Goal: Task Accomplishment & Management: Complete application form

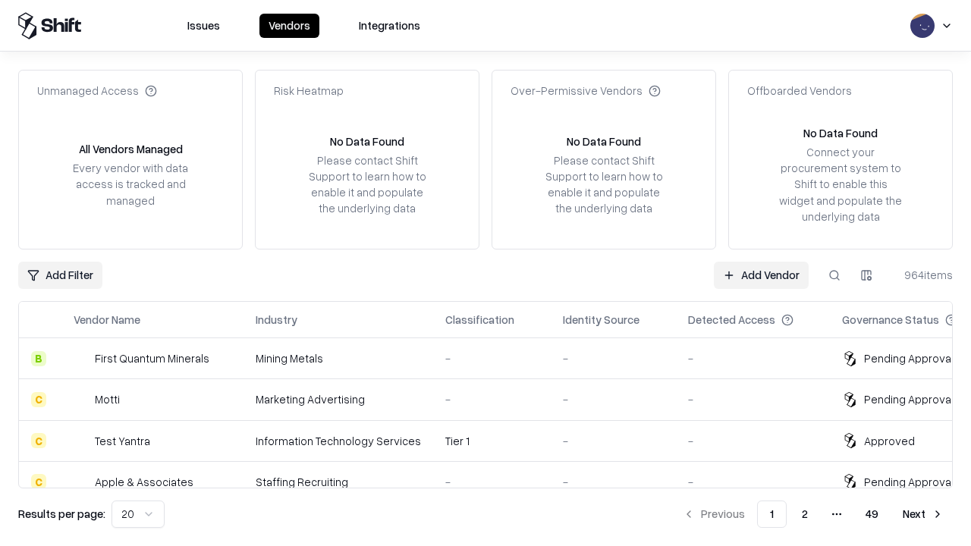
click at [761, 275] on link "Add Vendor" at bounding box center [761, 275] width 95 height 27
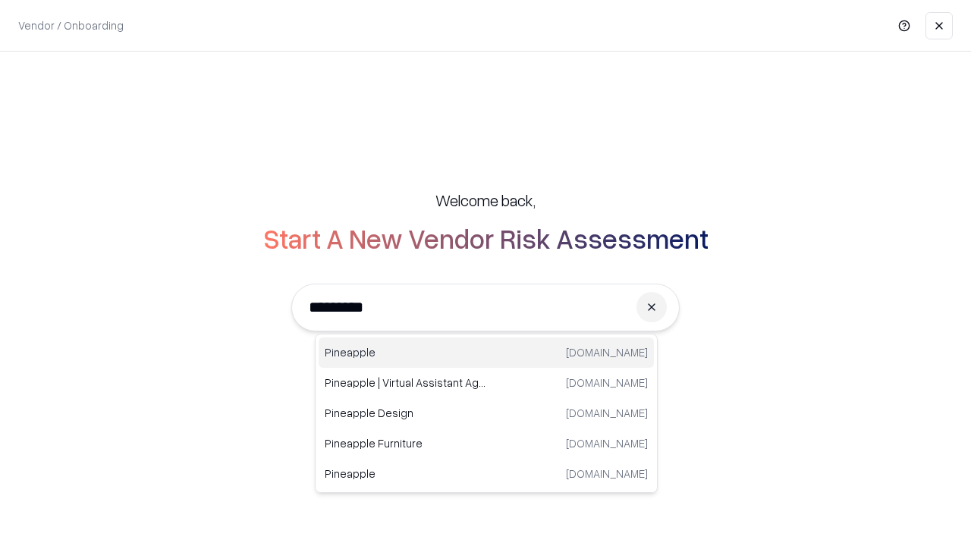
click at [486, 353] on div "Pineapple [DOMAIN_NAME]" at bounding box center [486, 353] width 335 height 30
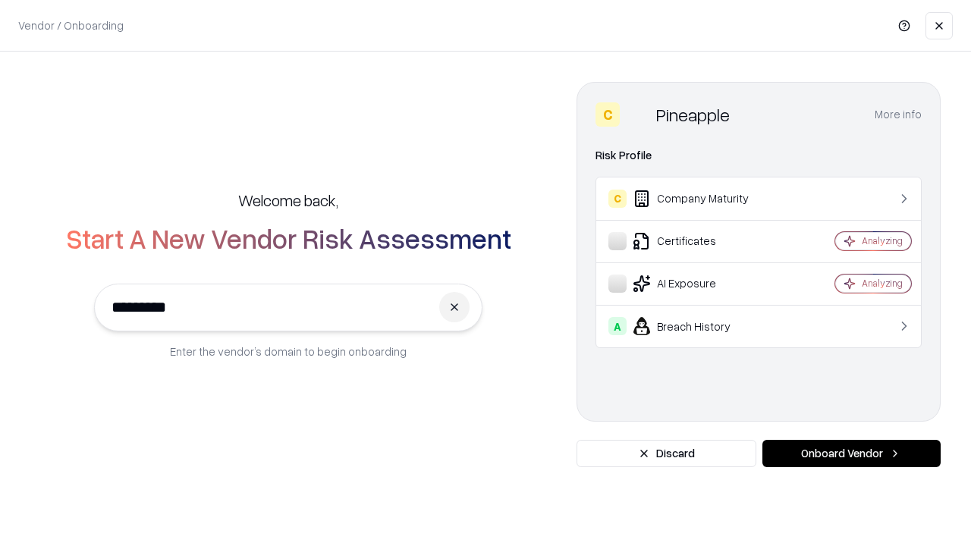
type input "*********"
click at [851, 454] on button "Onboard Vendor" at bounding box center [851, 453] width 178 height 27
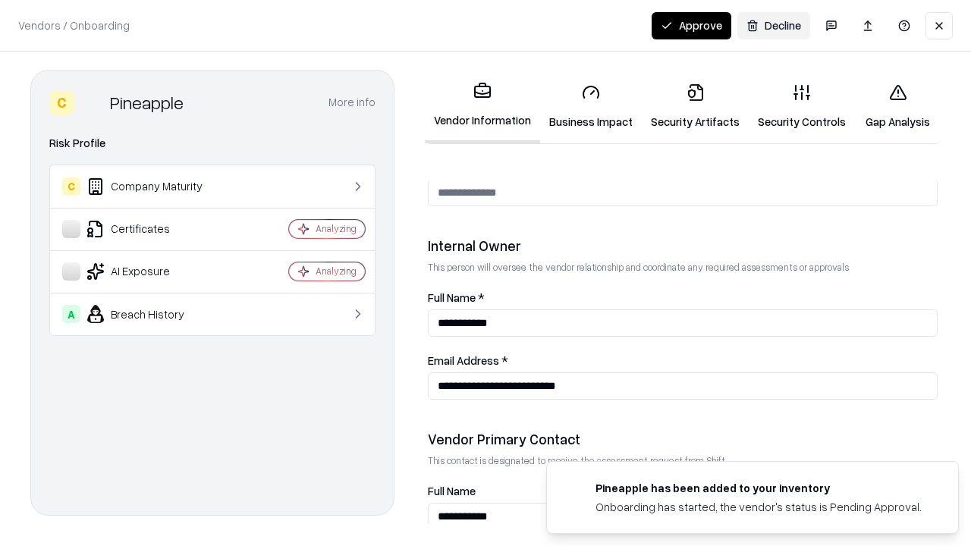
scroll to position [786, 0]
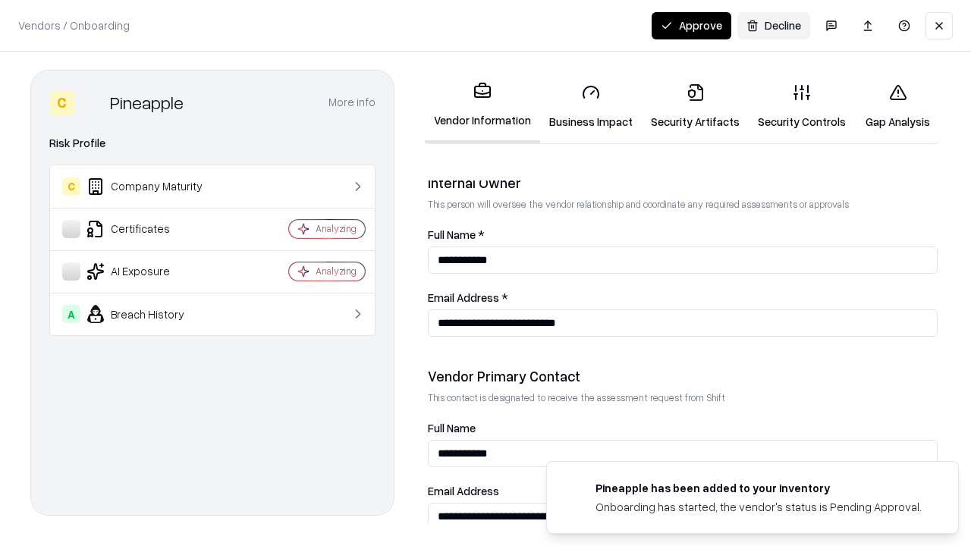
click at [695, 106] on link "Security Artifacts" at bounding box center [695, 106] width 107 height 71
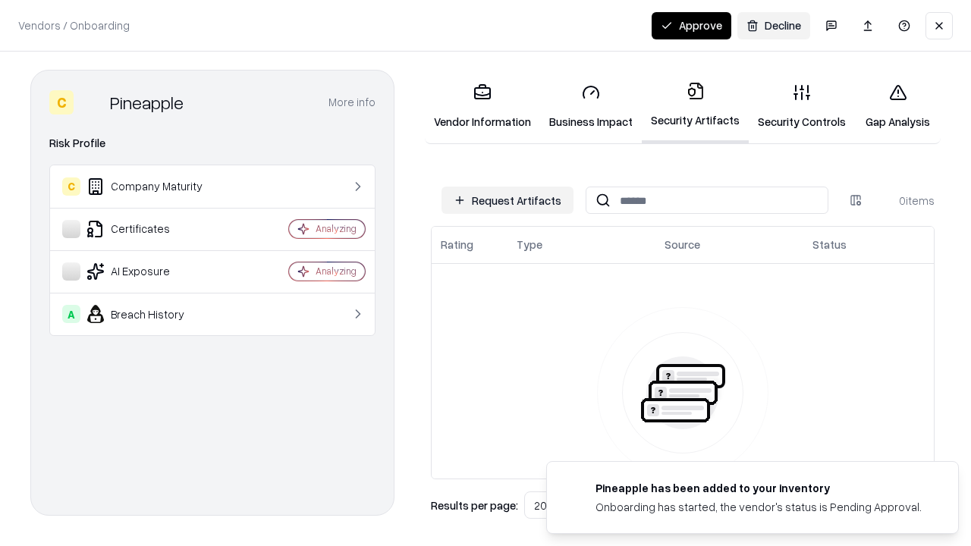
click at [508, 200] on button "Request Artifacts" at bounding box center [508, 200] width 132 height 27
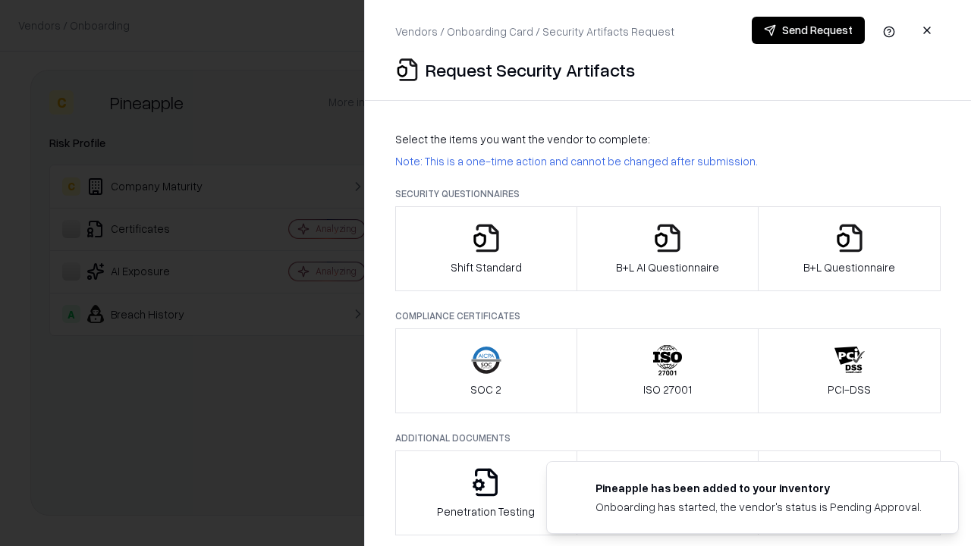
click at [849, 249] on icon "button" at bounding box center [850, 238] width 30 height 30
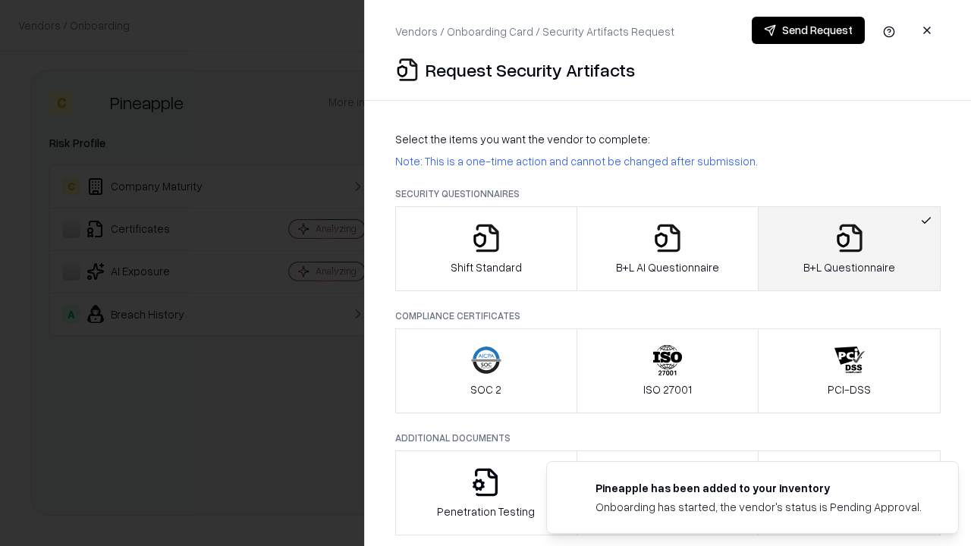
click at [667, 249] on icon "button" at bounding box center [667, 238] width 30 height 30
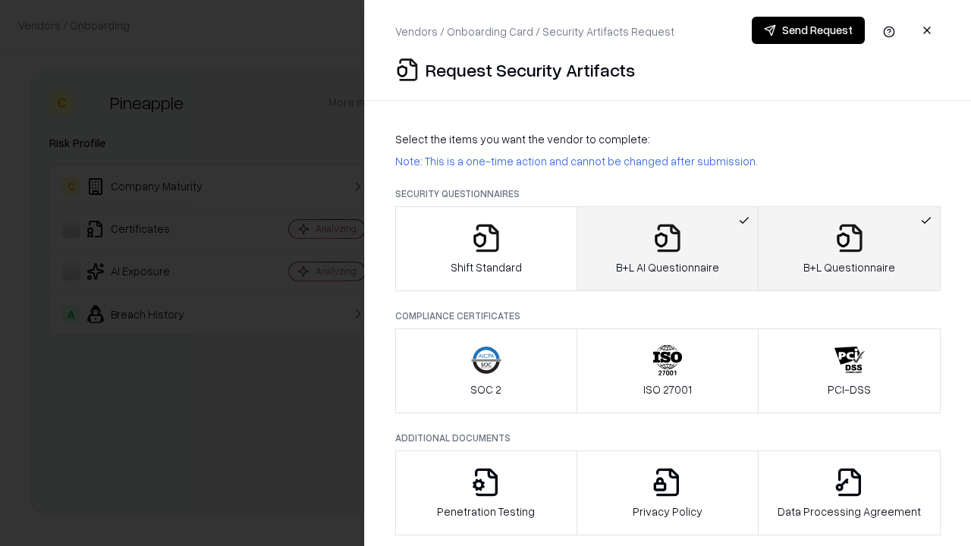
click at [808, 30] on button "Send Request" at bounding box center [808, 30] width 113 height 27
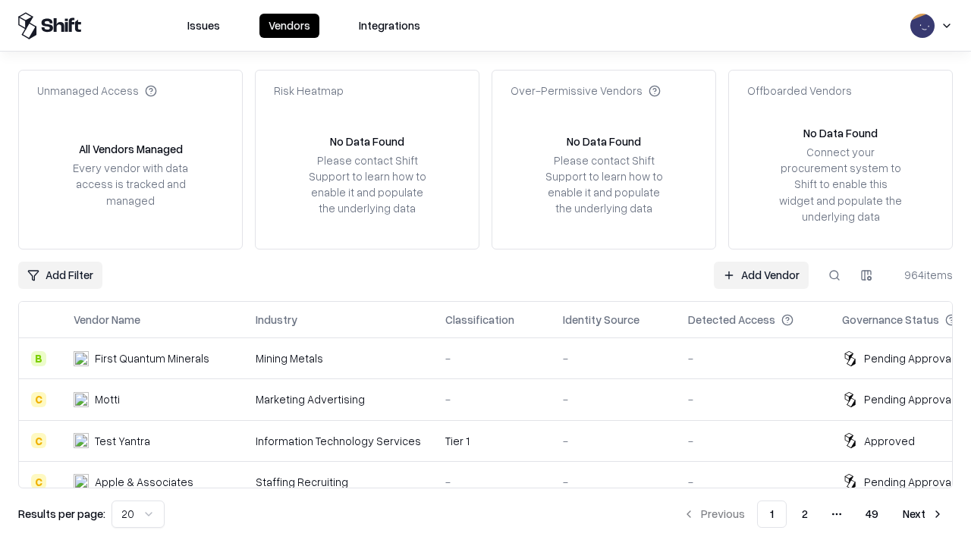
click at [835, 275] on button at bounding box center [834, 275] width 27 height 27
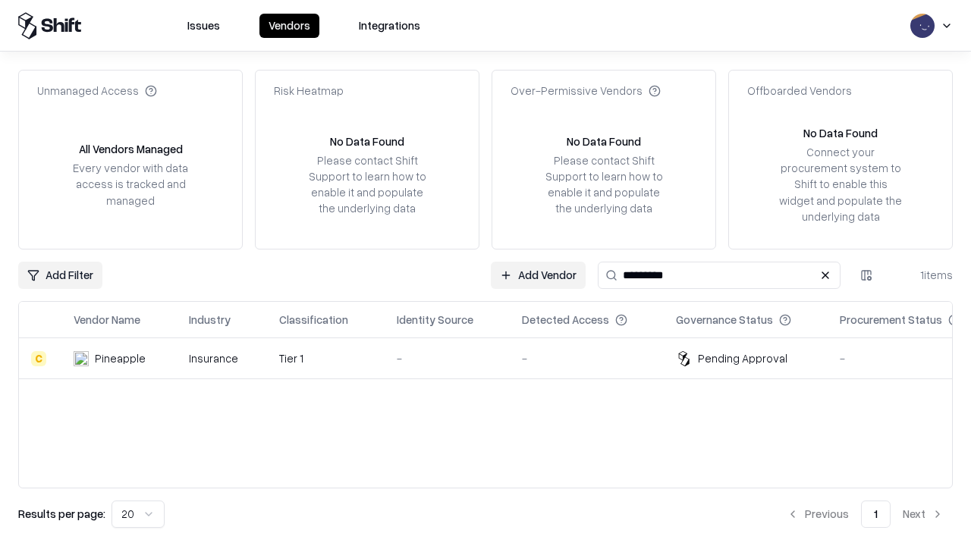
type input "*********"
click at [495, 358] on div "-" at bounding box center [447, 359] width 101 height 16
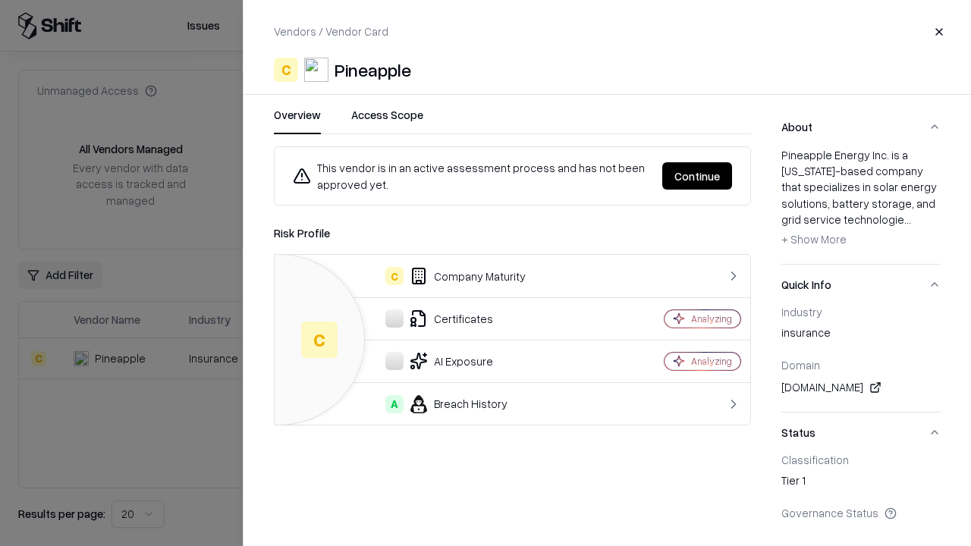
click at [697, 176] on button "Continue" at bounding box center [697, 175] width 70 height 27
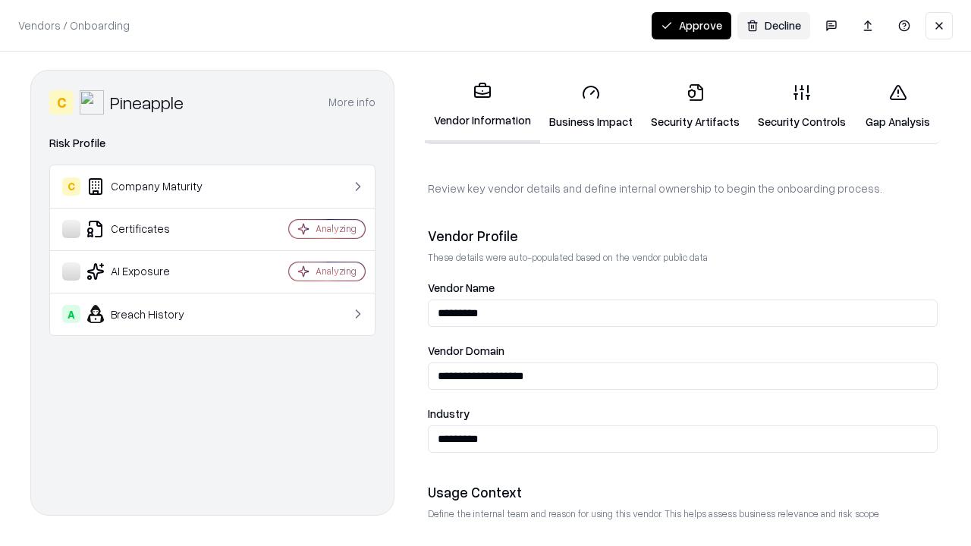
click at [695, 106] on link "Security Artifacts" at bounding box center [695, 106] width 107 height 71
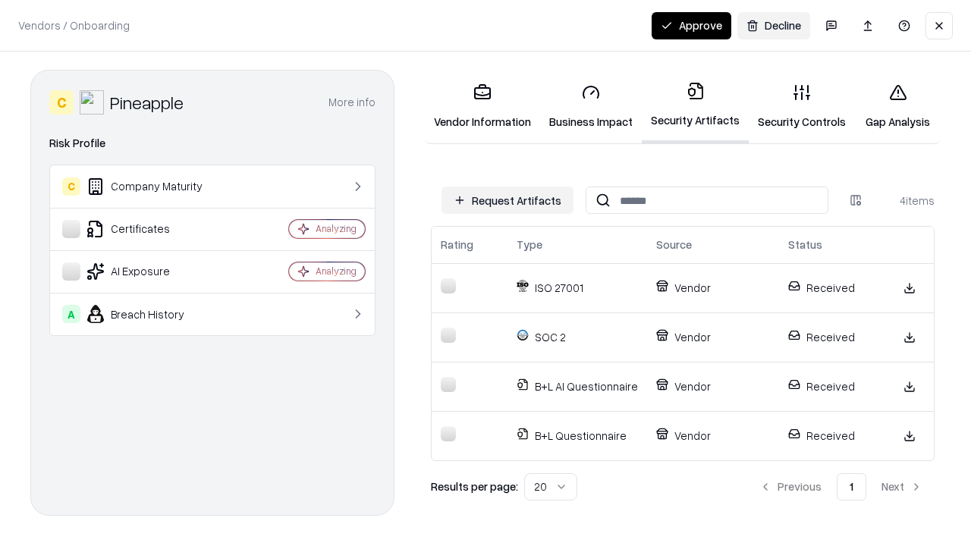
click at [691, 25] on button "Approve" at bounding box center [692, 25] width 80 height 27
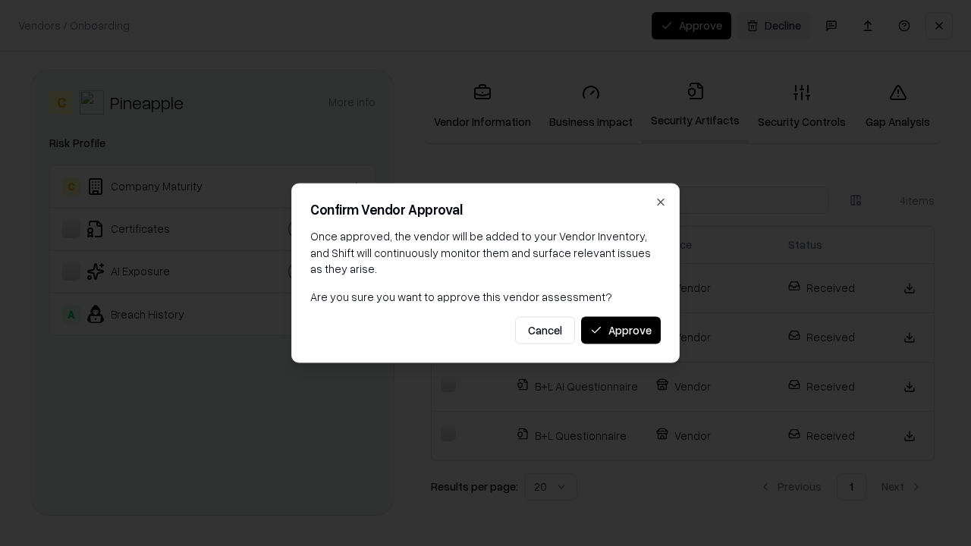
click at [621, 330] on button "Approve" at bounding box center [621, 329] width 80 height 27
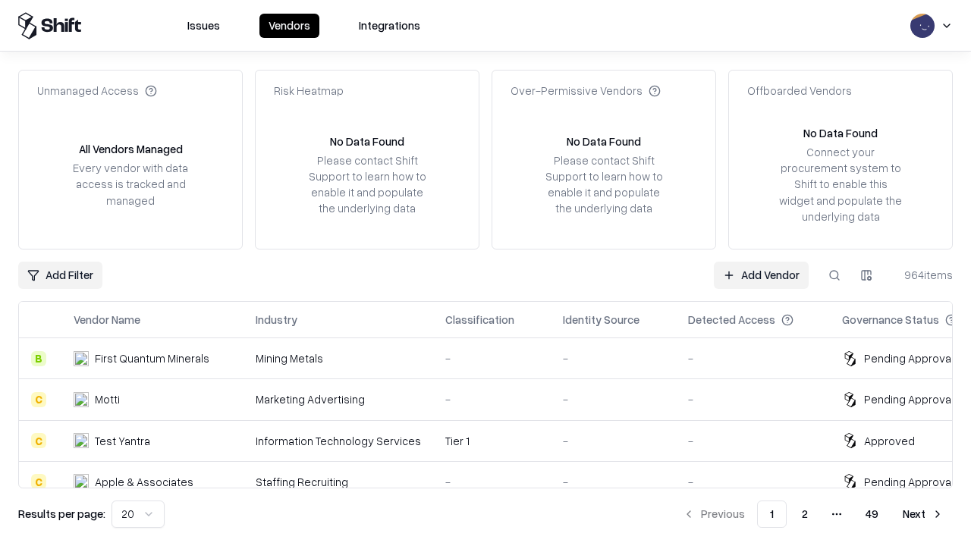
type input "*********"
click at [761, 275] on link "Add Vendor" at bounding box center [761, 275] width 95 height 27
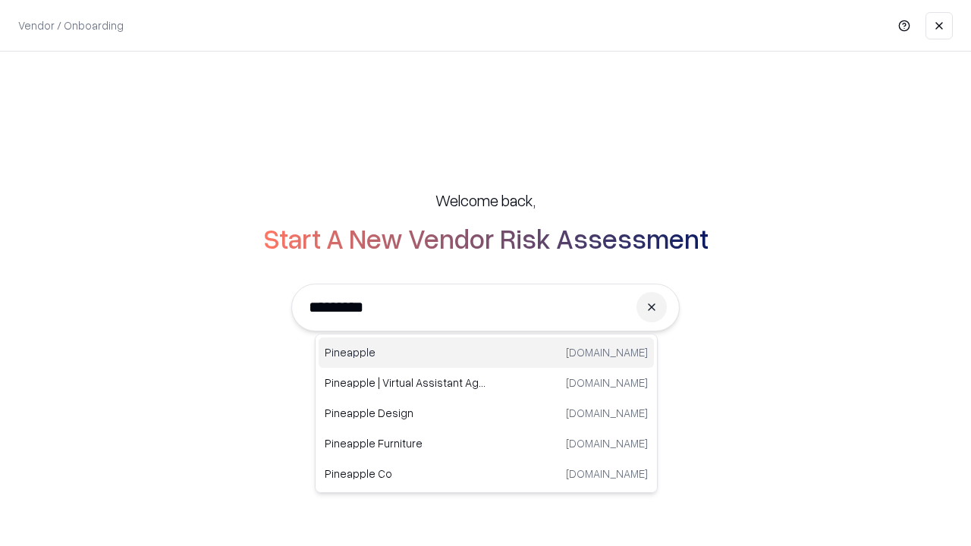
click at [486, 353] on div "Pineapple pineappleenergy.com" at bounding box center [486, 353] width 335 height 30
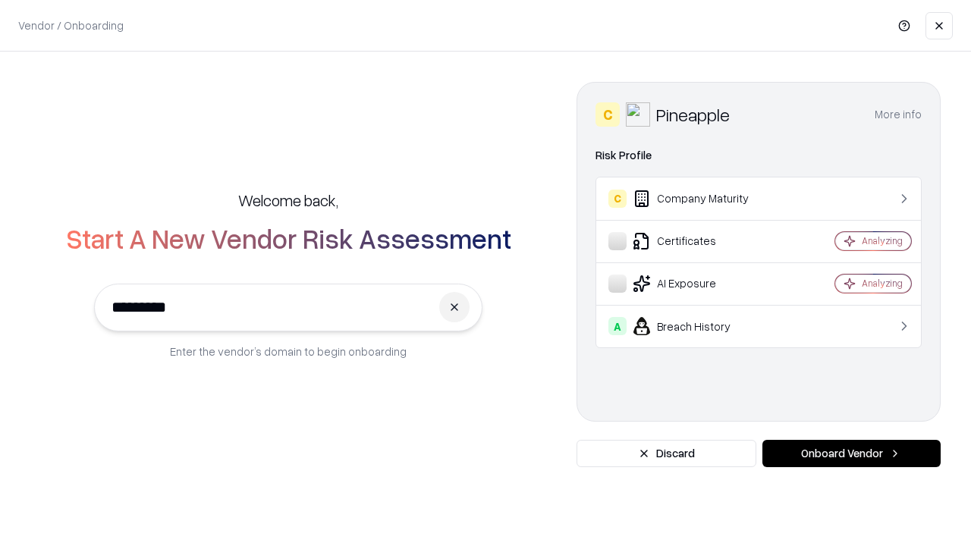
type input "*********"
click at [851, 454] on button "Onboard Vendor" at bounding box center [851, 453] width 178 height 27
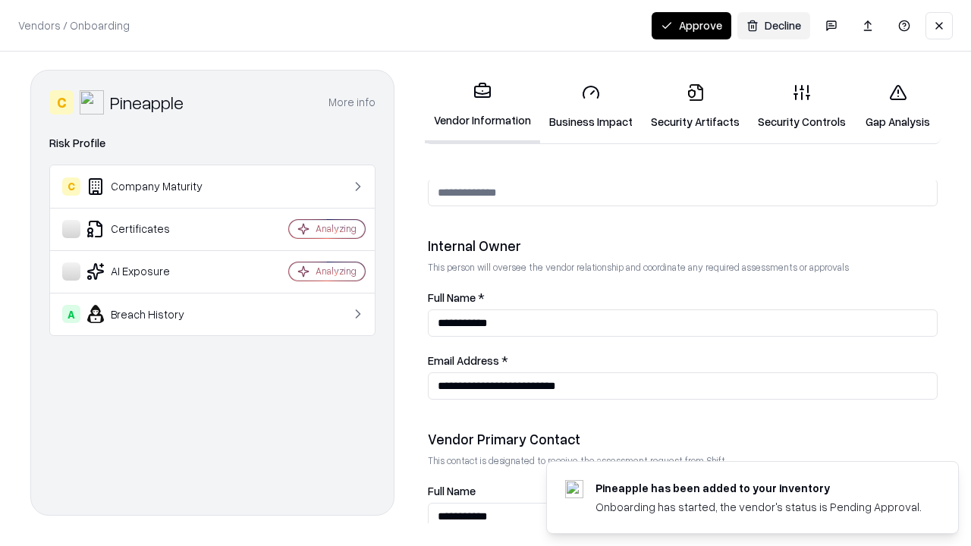
scroll to position [786, 0]
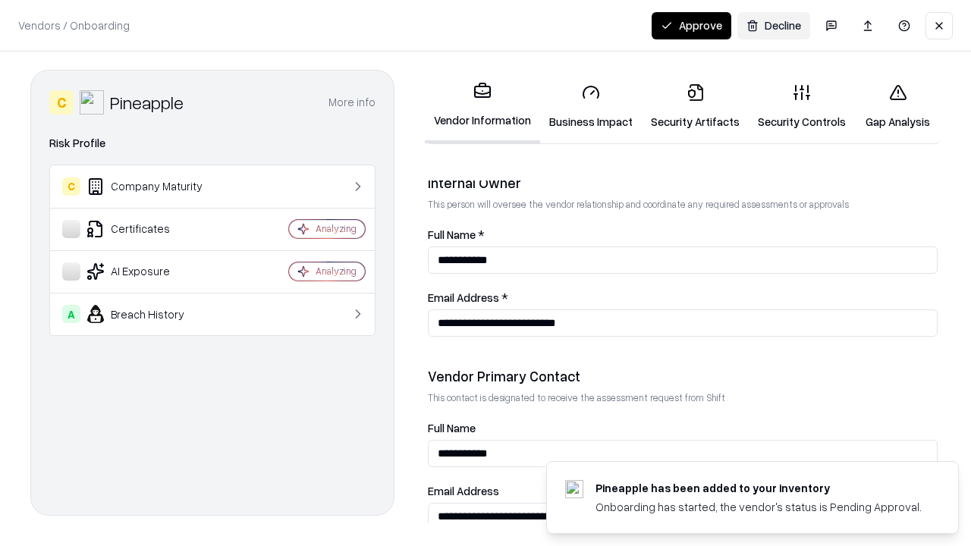
click at [691, 25] on button "Approve" at bounding box center [692, 25] width 80 height 27
